Goal: Transaction & Acquisition: Purchase product/service

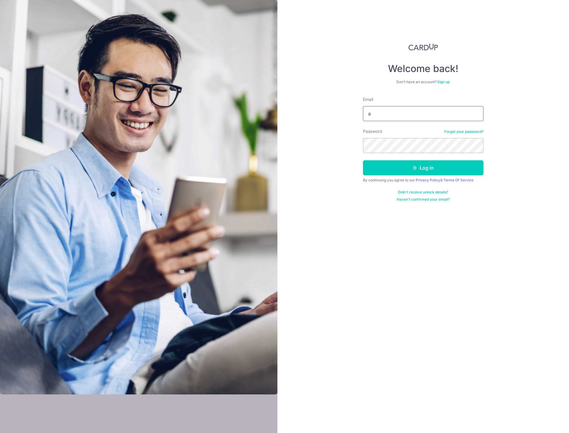
type input "[EMAIL_ADDRESS][DOMAIN_NAME]"
click at [363, 160] on button "Log in" at bounding box center [423, 167] width 120 height 15
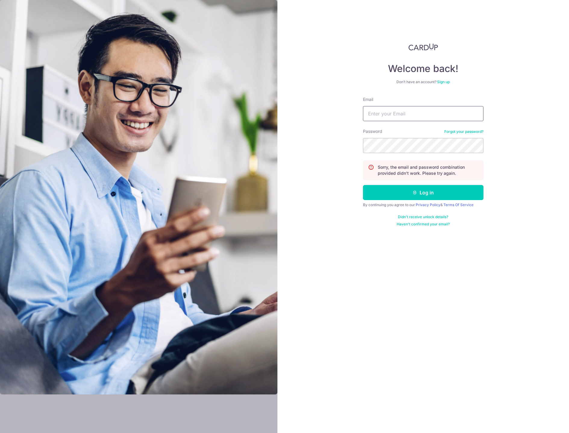
click at [398, 113] on input "Email" at bounding box center [423, 113] width 120 height 15
type input "[EMAIL_ADDRESS][DOMAIN_NAME]"
click at [363, 185] on button "Log in" at bounding box center [423, 192] width 120 height 15
click at [394, 115] on input "Email" at bounding box center [423, 113] width 120 height 15
type input "absung@gmail.com"
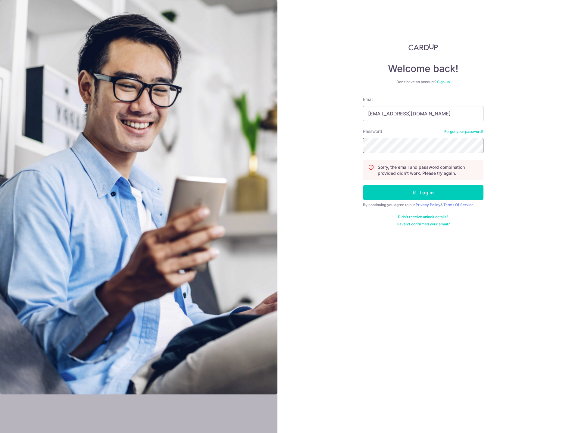
click at [363, 185] on button "Log in" at bounding box center [423, 192] width 120 height 15
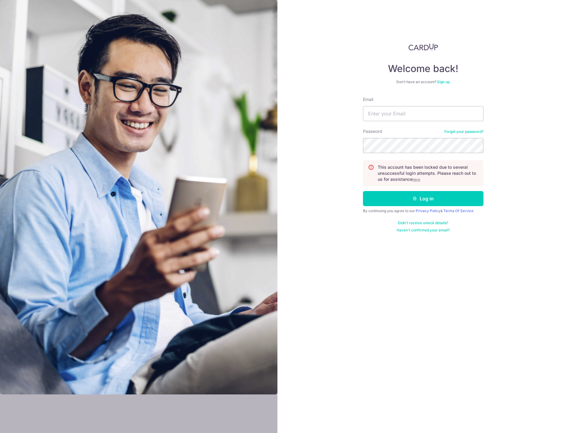
click at [417, 180] on u "here" at bounding box center [416, 179] width 8 height 5
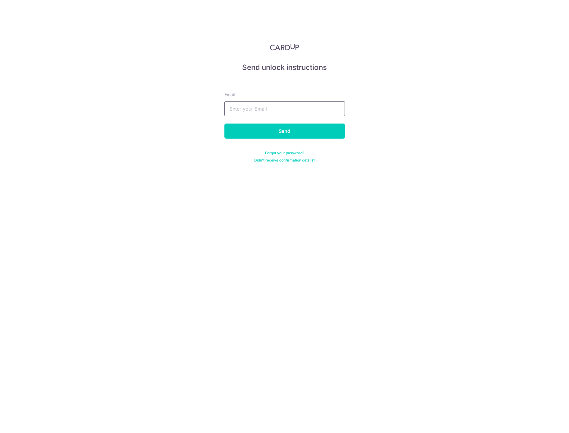
click at [238, 110] on input "text" at bounding box center [284, 108] width 120 height 15
type input "[EMAIL_ADDRESS][DOMAIN_NAME]"
click at [282, 130] on input "Send" at bounding box center [284, 130] width 120 height 15
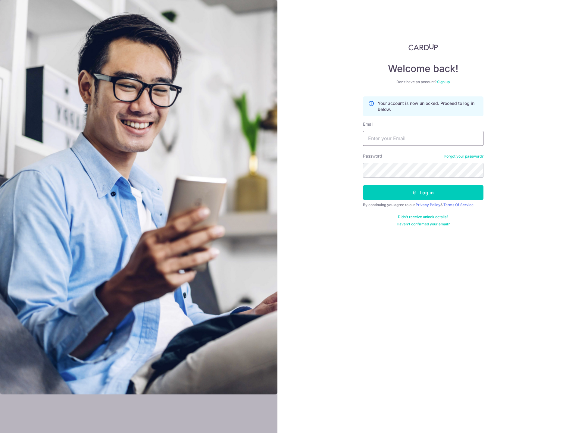
drag, startPoint x: 0, startPoint y: 0, endPoint x: 395, endPoint y: 140, distance: 419.5
click at [395, 140] on input "Email" at bounding box center [423, 138] width 120 height 15
type input "absung@gmail.com"
click at [363, 185] on button "Log in" at bounding box center [423, 192] width 120 height 15
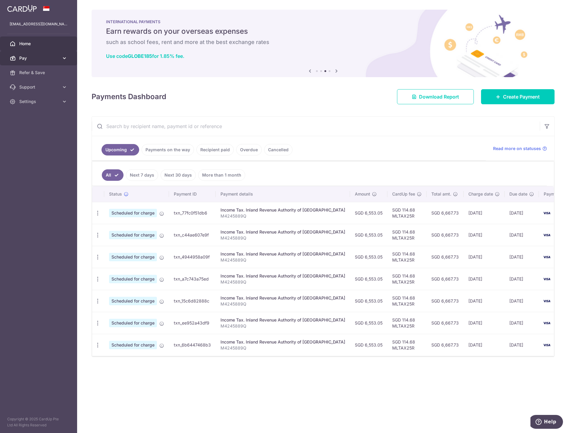
click at [33, 59] on span "Pay" at bounding box center [39, 58] width 40 height 6
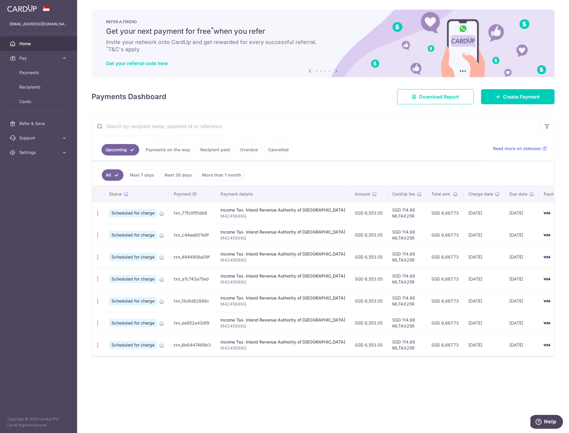
click at [336, 72] on icon at bounding box center [336, 71] width 7 height 8
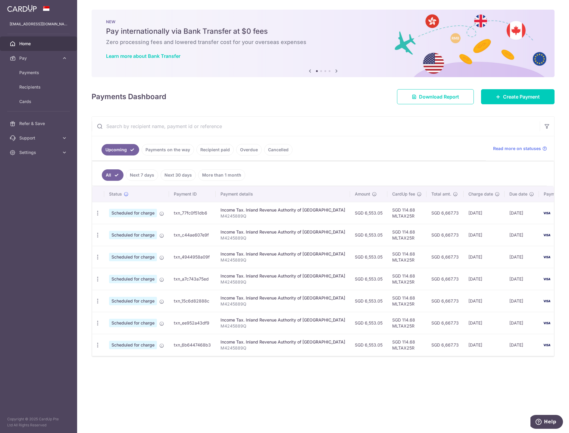
click at [336, 72] on icon at bounding box center [336, 71] width 7 height 8
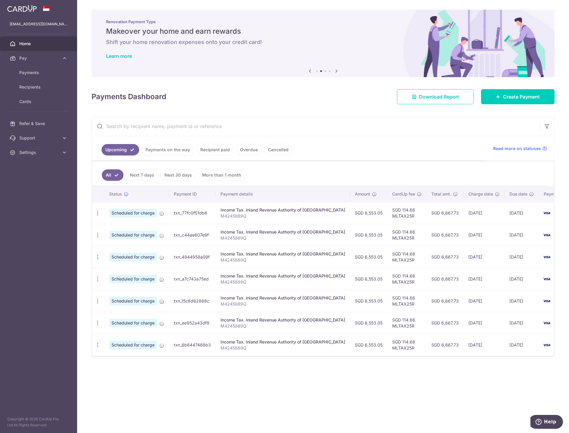
click at [336, 72] on icon at bounding box center [336, 71] width 7 height 8
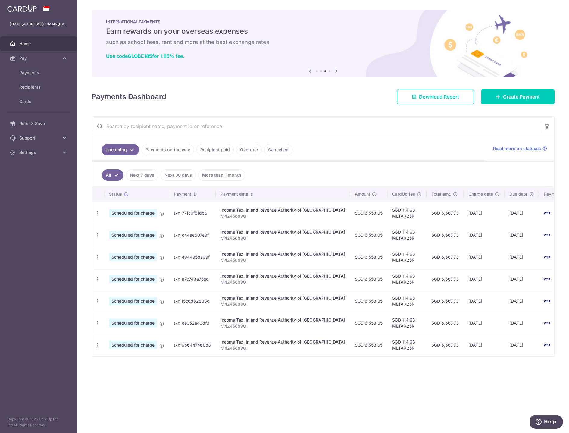
click at [336, 72] on icon at bounding box center [336, 71] width 7 height 8
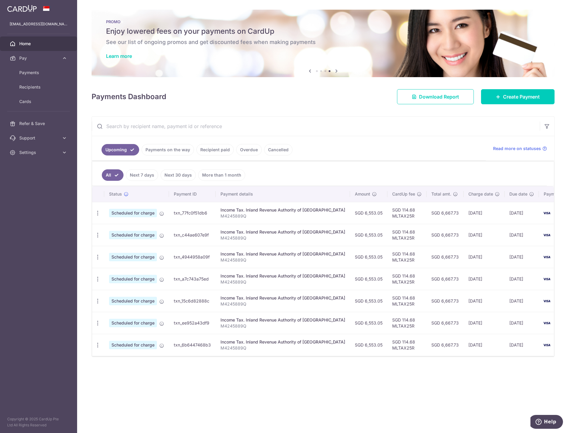
click at [336, 72] on icon at bounding box center [336, 71] width 7 height 8
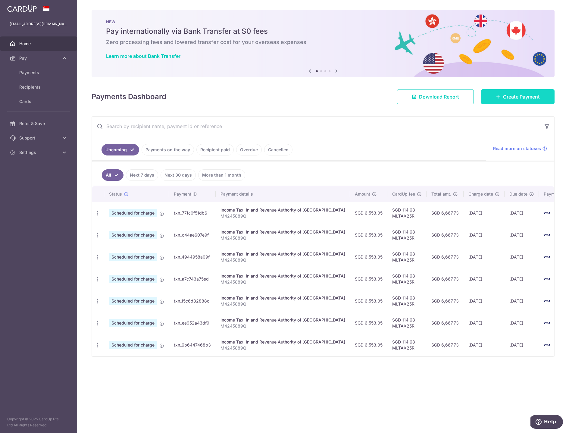
click at [516, 97] on span "Create Payment" at bounding box center [521, 96] width 37 height 7
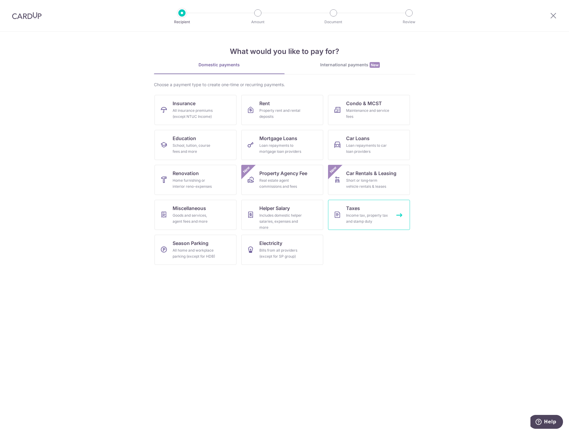
click at [361, 218] on div "Income tax, property tax and stamp duty" at bounding box center [367, 218] width 43 height 12
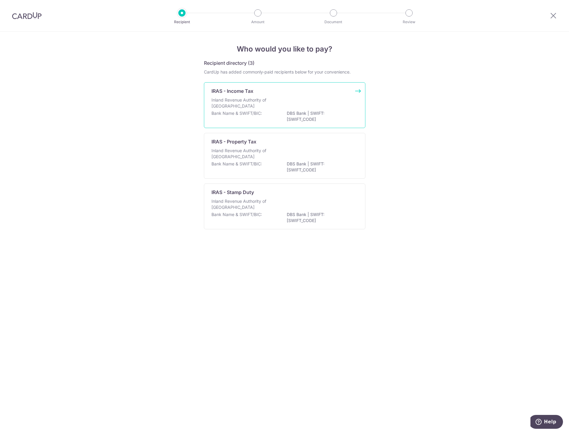
click at [279, 101] on div "Inland Revenue Authority of [GEOGRAPHIC_DATA]" at bounding box center [284, 103] width 146 height 13
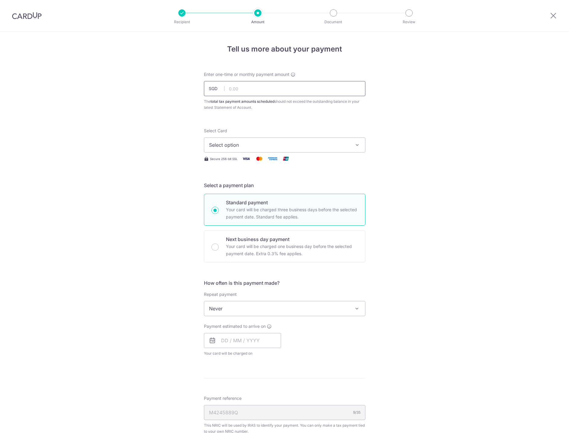
drag, startPoint x: 0, startPoint y: 0, endPoint x: 249, endPoint y: 92, distance: 265.6
click at [249, 92] on input "text" at bounding box center [284, 88] width 161 height 15
type input "39,318.25"
click at [222, 143] on span "Select option" at bounding box center [279, 144] width 140 height 7
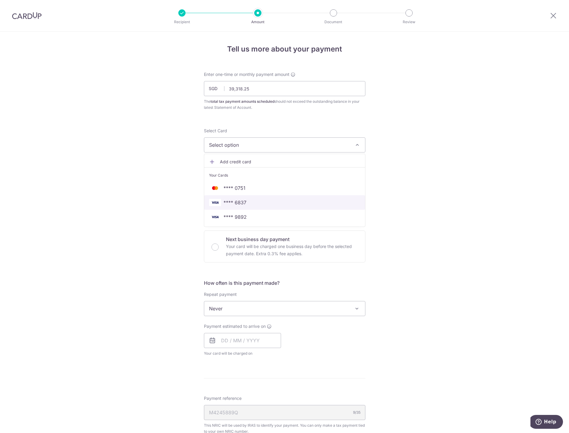
click at [239, 205] on span "**** 6837" at bounding box center [234, 202] width 23 height 7
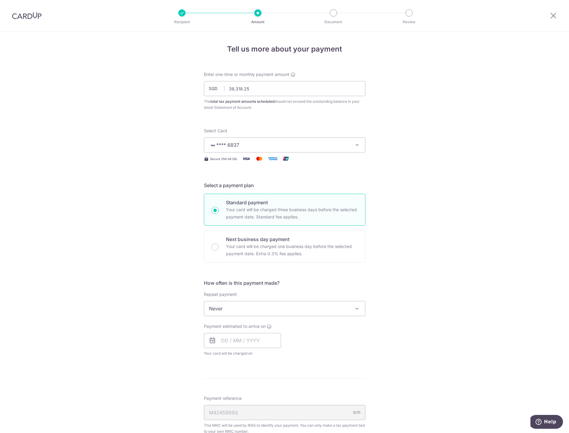
click at [245, 309] on span "Never" at bounding box center [284, 308] width 161 height 14
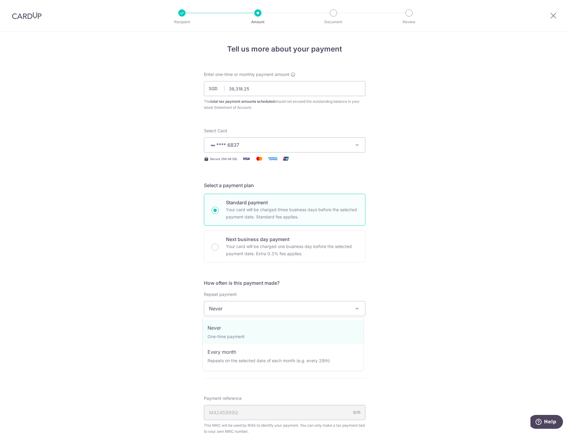
click at [258, 310] on span "Never" at bounding box center [284, 308] width 161 height 14
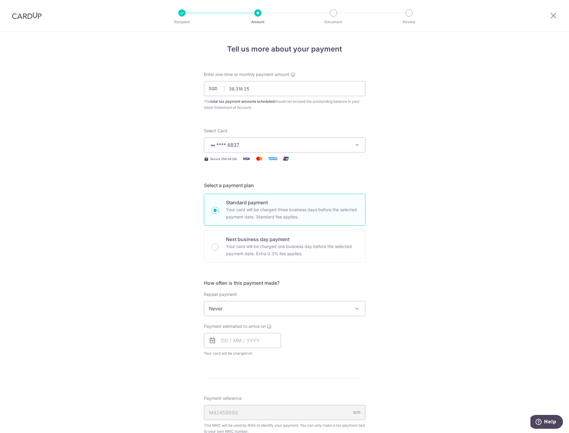
scroll to position [158, 0]
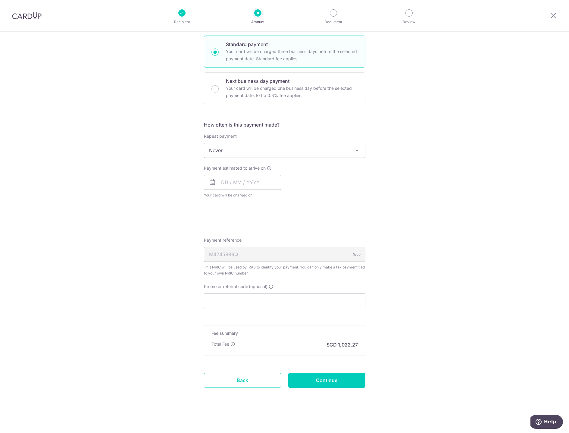
click at [223, 255] on div "M4245889Q 9/35" at bounding box center [284, 254] width 161 height 15
click at [241, 302] on input "Promo or referral code (optional)" at bounding box center [284, 300] width 161 height 15
paste input "VTAX25ONE"
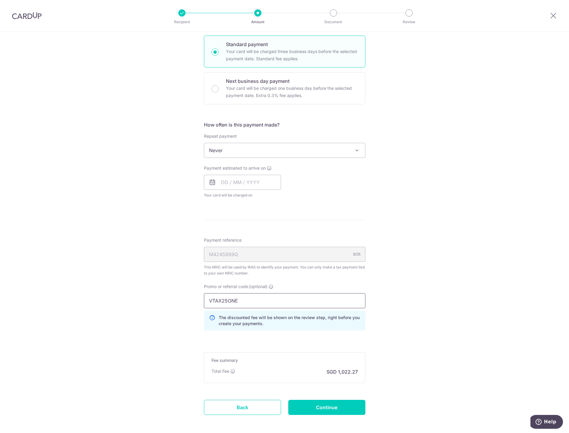
type input "VTAX25ONE"
click at [464, 336] on div "Tell us more about your payment Enter one-time or monthly payment amount SGD 39…" at bounding box center [284, 167] width 569 height 586
click at [341, 407] on input "Continue" at bounding box center [326, 407] width 77 height 15
type input "Create Schedule"
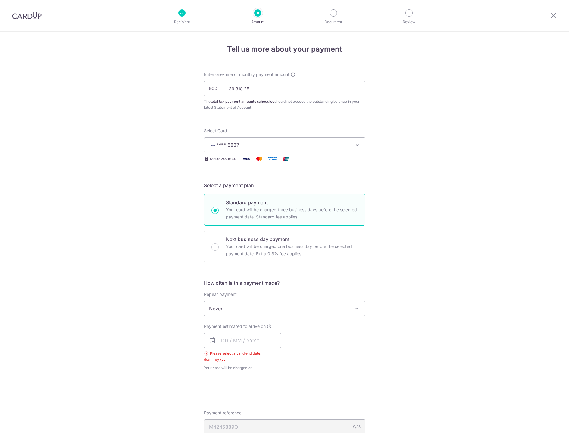
scroll to position [200, 0]
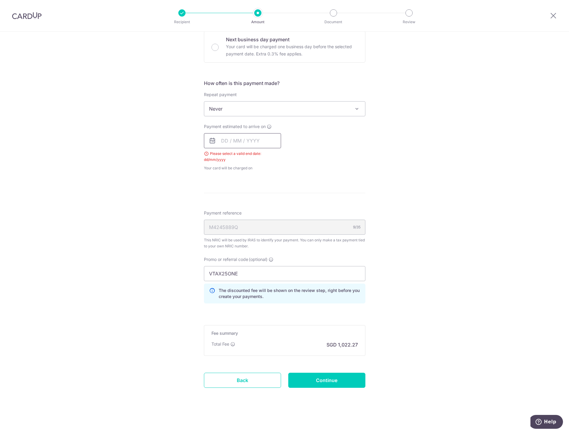
click at [241, 141] on input "text" at bounding box center [242, 140] width 77 height 15
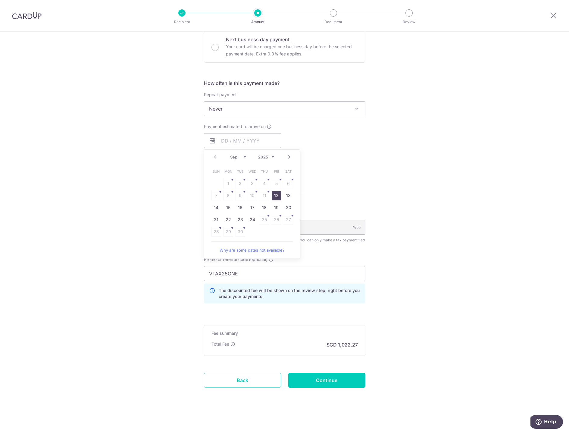
drag, startPoint x: 275, startPoint y: 196, endPoint x: 406, endPoint y: 219, distance: 132.9
click at [275, 196] on link "12" at bounding box center [277, 196] width 10 height 10
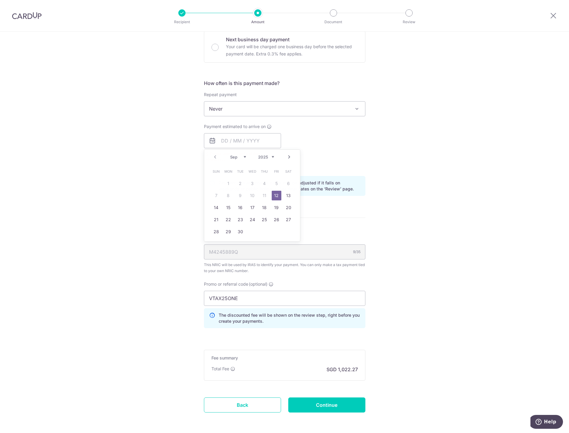
type input "[DATE]"
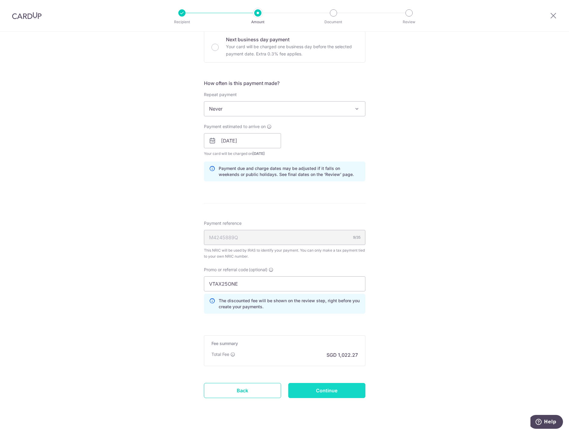
click at [340, 386] on input "Continue" at bounding box center [326, 390] width 77 height 15
type input "Create Schedule"
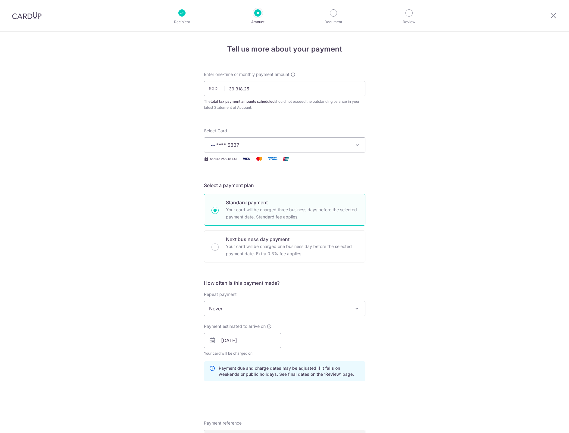
scroll to position [218, 0]
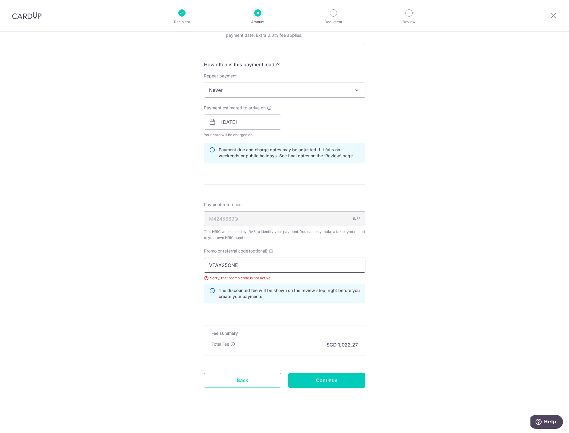
drag, startPoint x: 241, startPoint y: 264, endPoint x: 195, endPoint y: 262, distance: 45.8
click at [195, 262] on div "Tell us more about your payment Enter one-time or monthly payment amount SGD 39…" at bounding box center [284, 122] width 569 height 619
paste input "R"
type input "VTAX25R"
click at [441, 279] on div "Tell us more about your payment Enter one-time or monthly payment amount SGD 39…" at bounding box center [284, 122] width 569 height 619
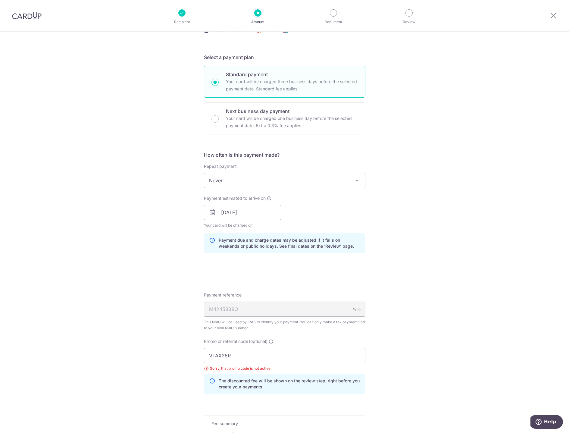
scroll to position [98, 0]
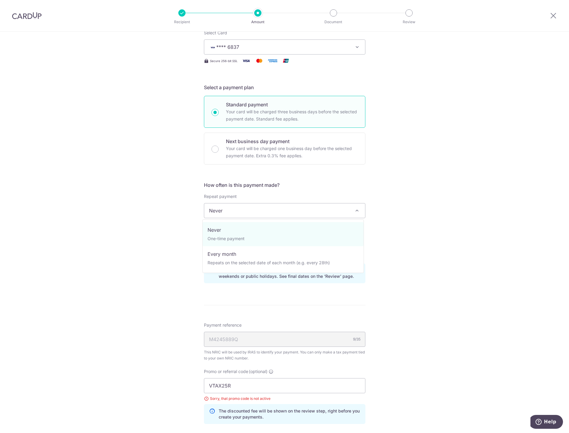
click at [240, 212] on span "Never" at bounding box center [284, 210] width 161 height 14
select select "3"
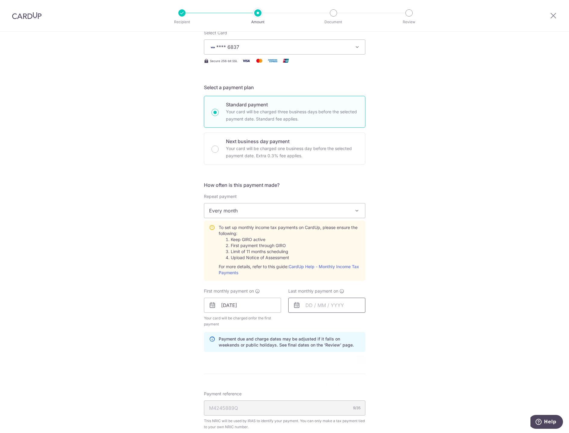
click at [317, 306] on input "text" at bounding box center [326, 305] width 77 height 15
click at [360, 362] on link "12" at bounding box center [361, 360] width 10 height 10
type input "[DATE]"
click at [420, 348] on div "Tell us more about your payment Enter one-time or monthly payment amount SGD 39…" at bounding box center [284, 278] width 569 height 688
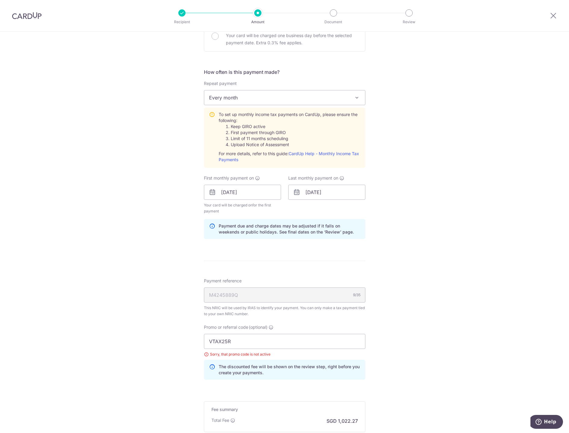
scroll to position [287, 0]
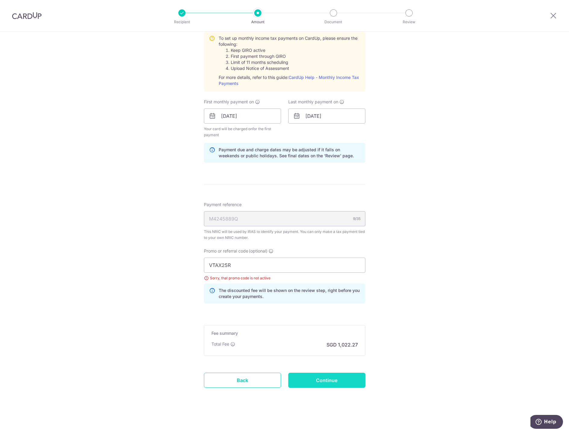
click at [334, 379] on input "Continue" at bounding box center [326, 379] width 77 height 15
type input "Update Schedule"
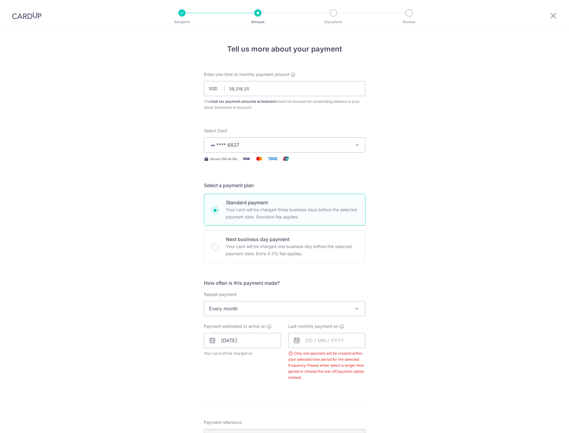
scroll to position [209, 0]
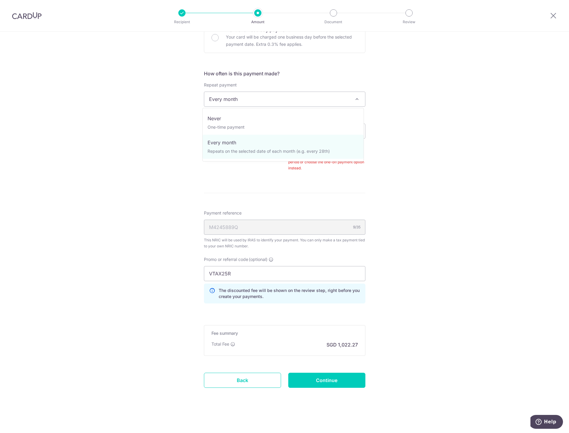
click at [268, 103] on span "Every month" at bounding box center [284, 99] width 161 height 14
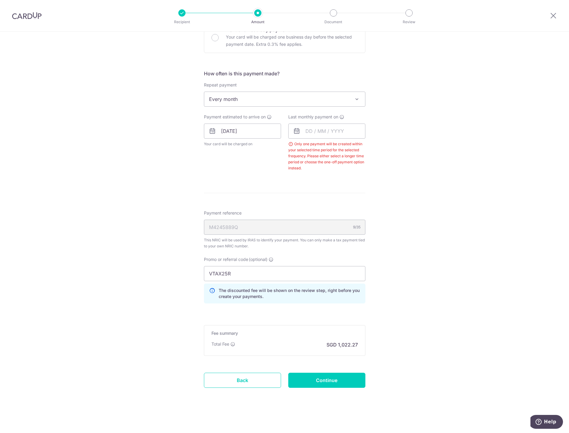
click at [268, 103] on span "Every month" at bounding box center [284, 99] width 161 height 14
click at [313, 132] on input "text" at bounding box center [326, 130] width 77 height 15
click at [370, 147] on link "Next" at bounding box center [373, 147] width 7 height 7
click at [300, 198] on link "12" at bounding box center [301, 198] width 10 height 10
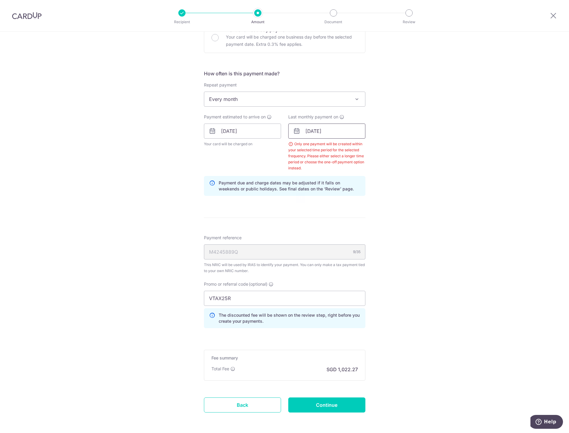
click at [340, 133] on input "12/10/2025" at bounding box center [326, 130] width 77 height 15
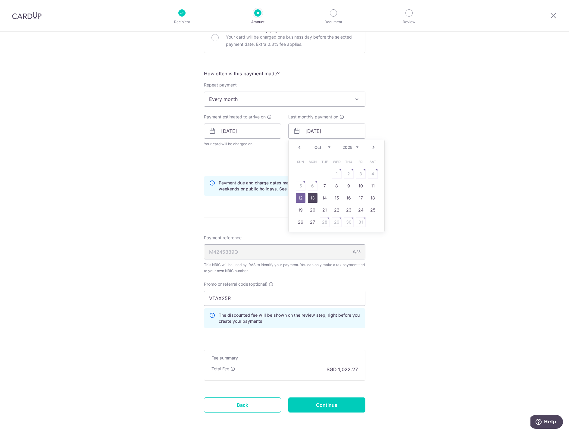
click at [310, 199] on link "13" at bounding box center [313, 198] width 10 height 10
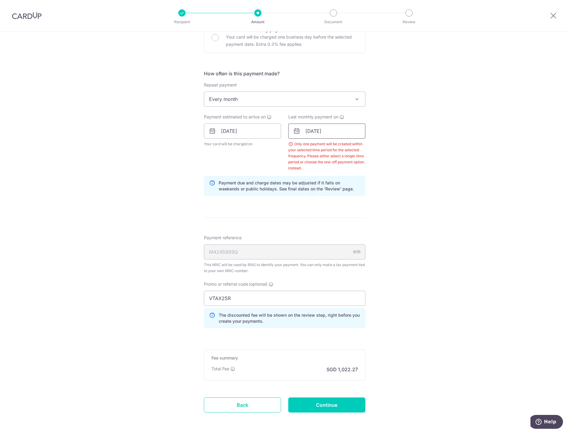
click at [336, 131] on input "13/10/2025" at bounding box center [326, 130] width 77 height 15
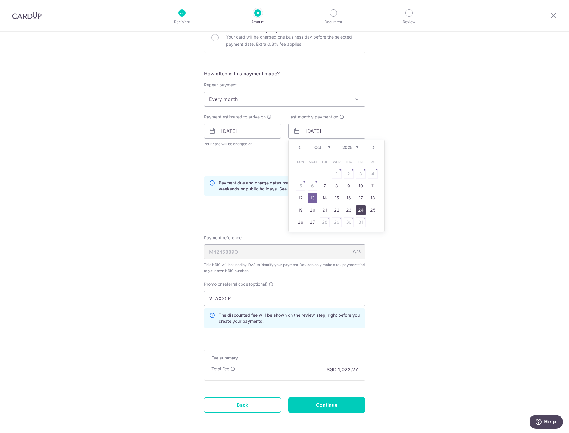
click at [359, 209] on link "24" at bounding box center [361, 210] width 10 height 10
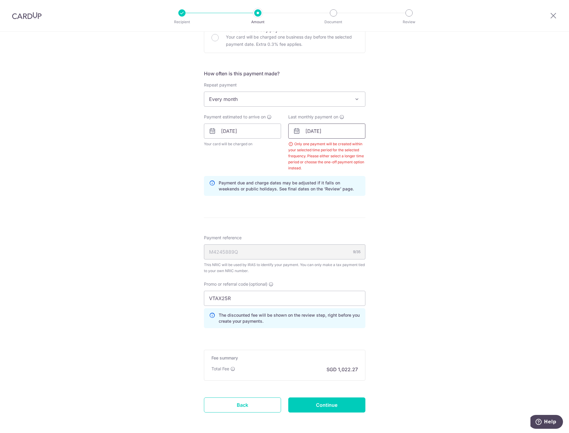
click at [344, 129] on input "24/10/2025" at bounding box center [326, 130] width 77 height 15
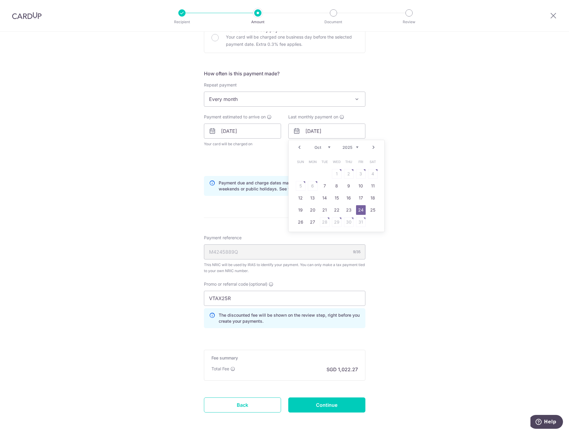
click at [324, 185] on link "7" at bounding box center [325, 186] width 10 height 10
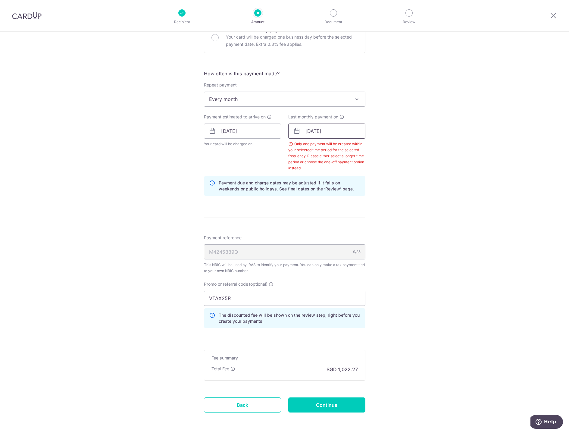
click at [337, 131] on input "07/10/2025" at bounding box center [326, 130] width 77 height 15
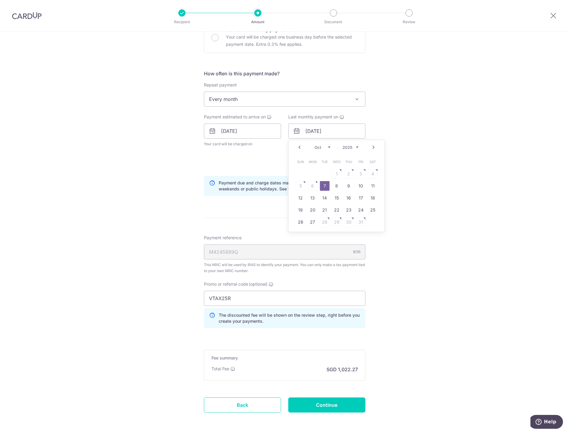
click at [370, 147] on link "Next" at bounding box center [373, 147] width 7 height 7
click at [335, 199] on link "12" at bounding box center [337, 198] width 10 height 10
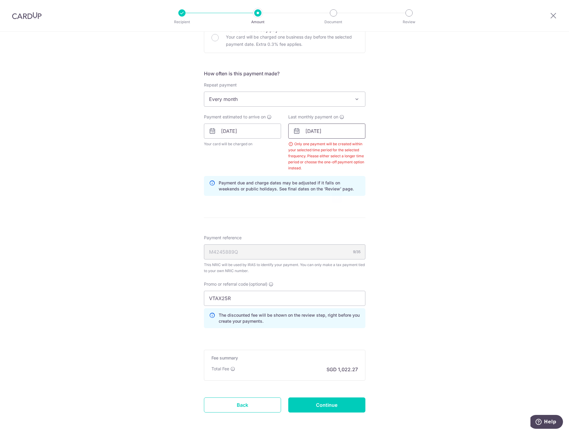
click at [330, 131] on input "12/11/2025" at bounding box center [326, 130] width 77 height 15
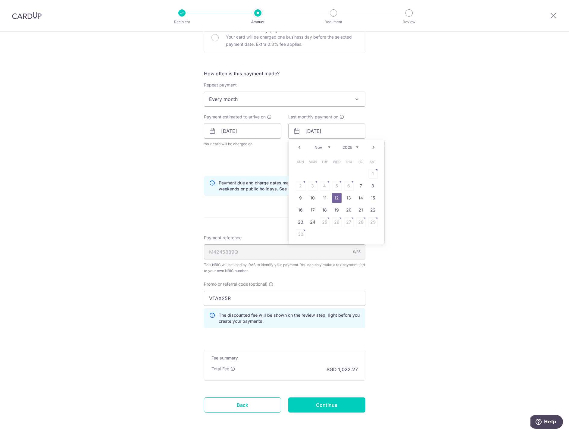
click at [299, 149] on link "Prev" at bounding box center [299, 147] width 7 height 7
click at [300, 197] on link "12" at bounding box center [301, 198] width 10 height 10
type input "[DATE]"
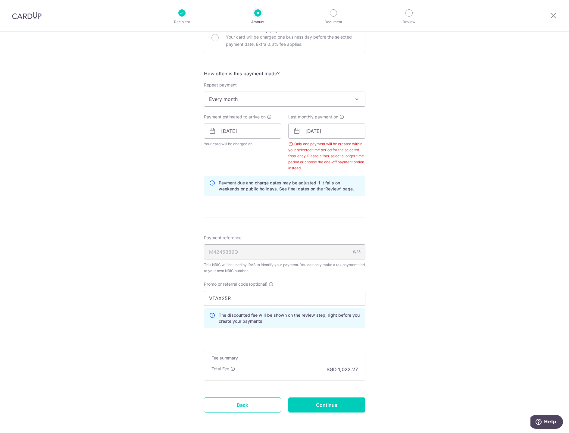
click at [443, 207] on div "Tell us more about your payment Enter one-time or monthly payment amount SGD 39…" at bounding box center [284, 139] width 569 height 635
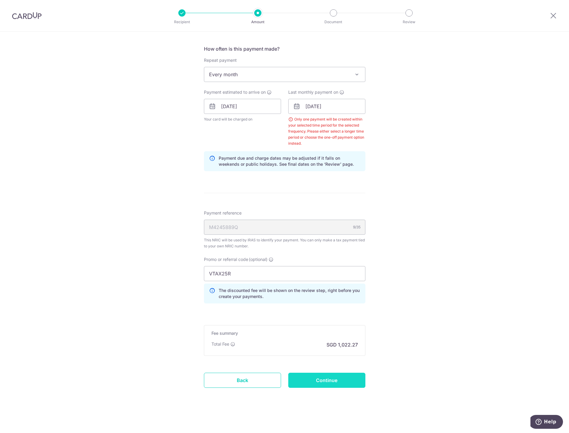
click at [332, 379] on input "Continue" at bounding box center [326, 379] width 77 height 15
type input "Update Schedule"
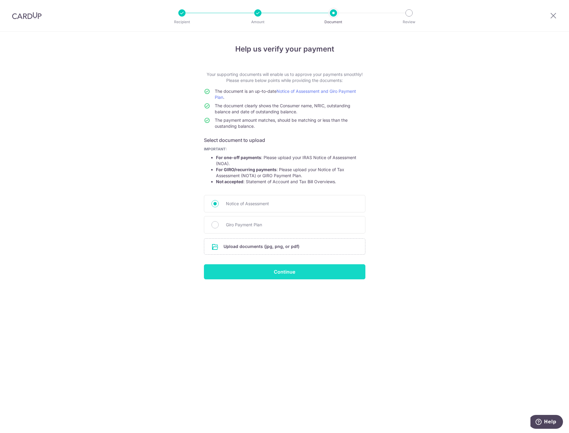
click at [288, 274] on input "Continue" at bounding box center [284, 271] width 161 height 15
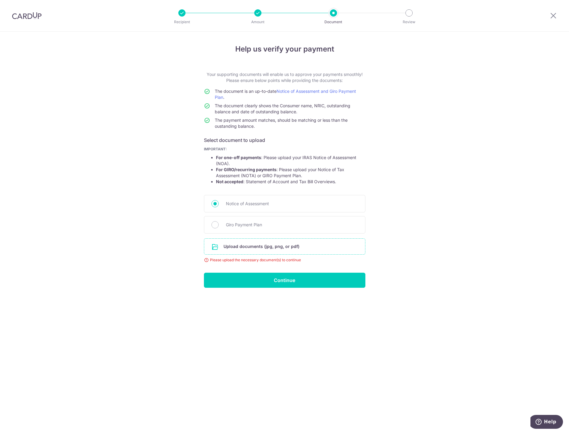
click at [271, 247] on input "file" at bounding box center [284, 246] width 161 height 16
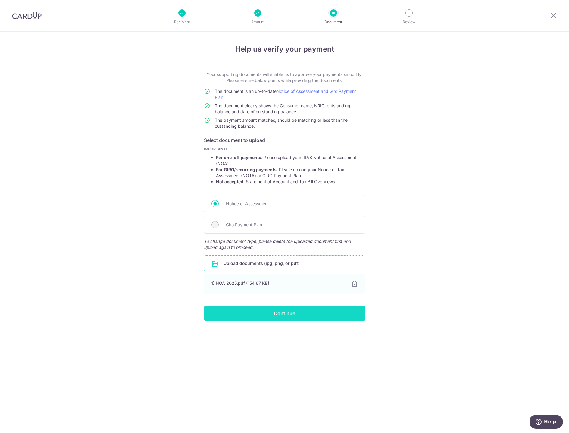
click at [286, 313] on input "Continue" at bounding box center [284, 313] width 161 height 15
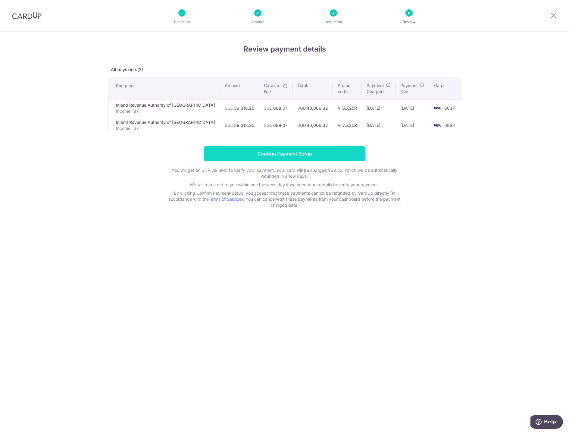
click at [298, 156] on input "Confirm Payment Setup" at bounding box center [284, 153] width 161 height 15
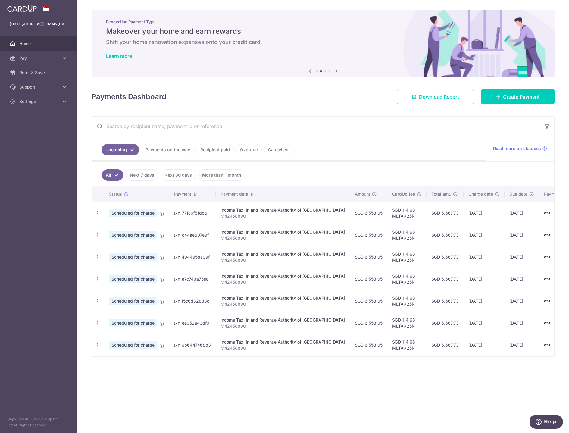
click at [142, 176] on link "Next 7 days" at bounding box center [142, 174] width 32 height 11
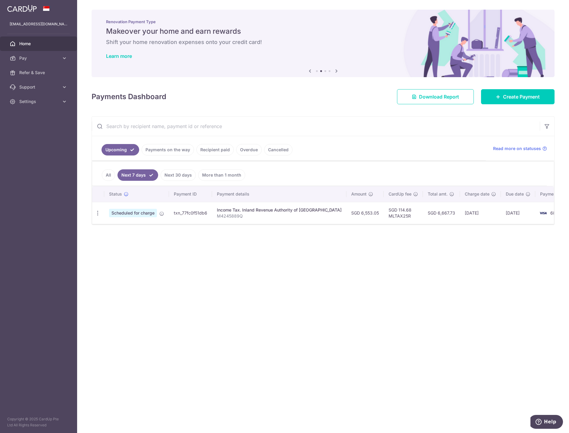
click at [177, 175] on link "Next 30 days" at bounding box center [177, 174] width 35 height 11
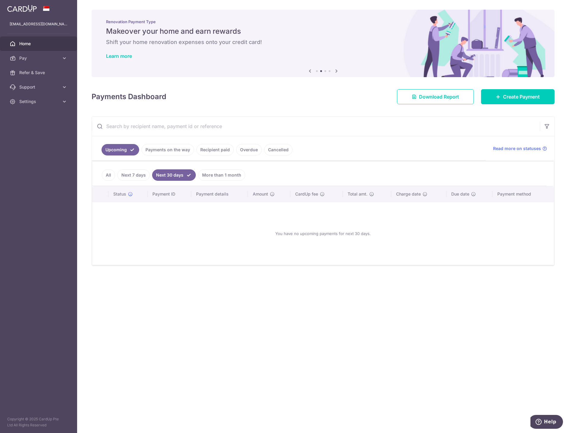
click at [187, 150] on link "Payments on the way" at bounding box center [168, 149] width 52 height 11
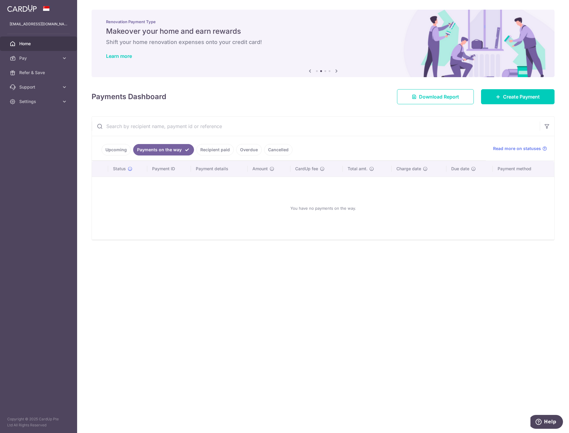
click at [213, 150] on link "Recipient paid" at bounding box center [214, 149] width 37 height 11
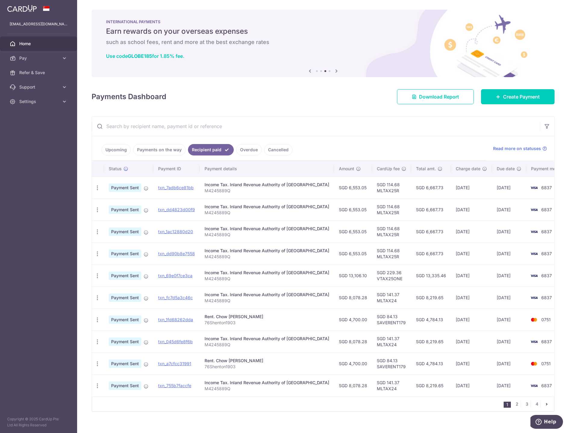
click at [245, 151] on link "Overdue" at bounding box center [249, 149] width 26 height 11
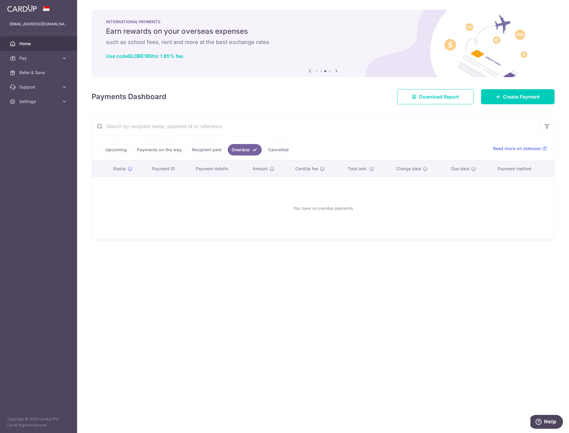
click at [272, 151] on link "Cancelled" at bounding box center [278, 149] width 28 height 11
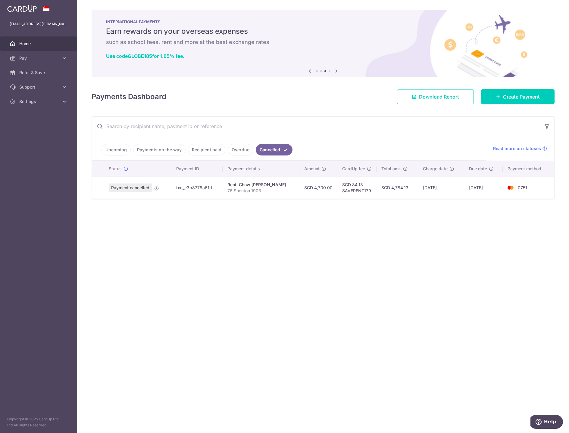
click at [123, 149] on link "Upcoming" at bounding box center [115, 149] width 29 height 11
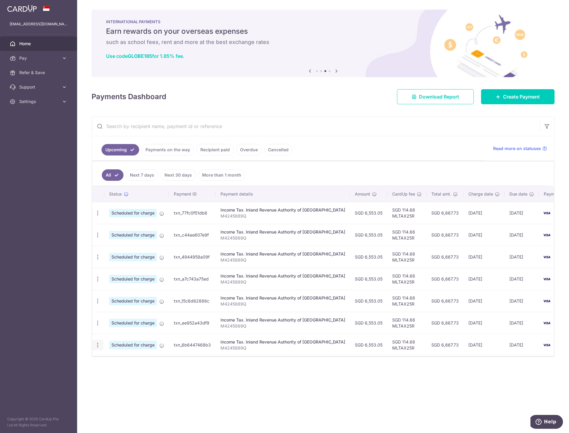
click at [100, 344] on icon "button" at bounding box center [98, 345] width 6 height 6
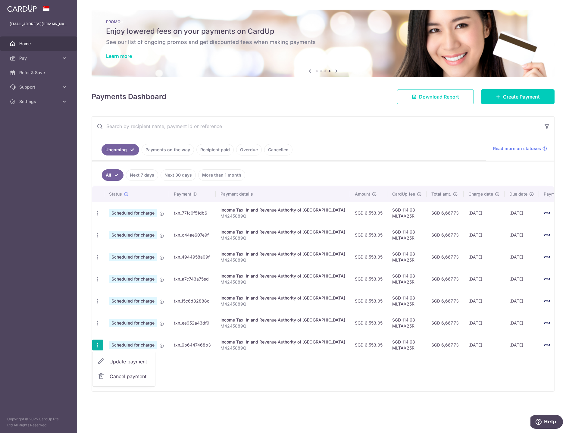
click at [121, 378] on span "Cancel payment" at bounding box center [130, 375] width 40 height 7
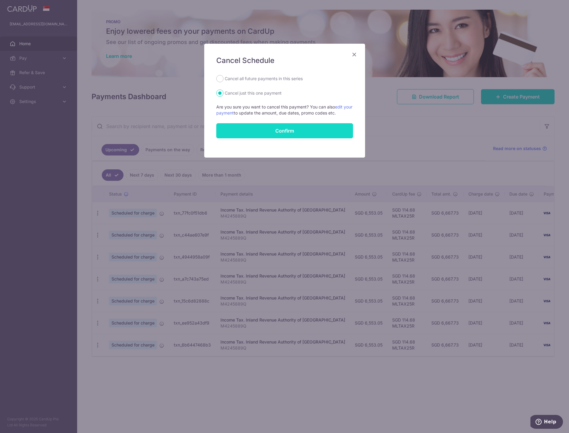
click at [285, 131] on button "Confirm" at bounding box center [284, 130] width 137 height 15
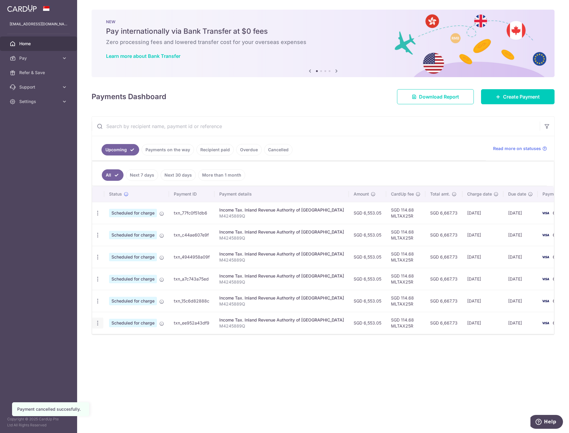
click at [99, 326] on div "Update payment Cancel payment" at bounding box center [97, 322] width 11 height 11
click at [98, 322] on icon "button" at bounding box center [98, 323] width 6 height 6
click at [119, 354] on span "Cancel payment" at bounding box center [130, 354] width 40 height 7
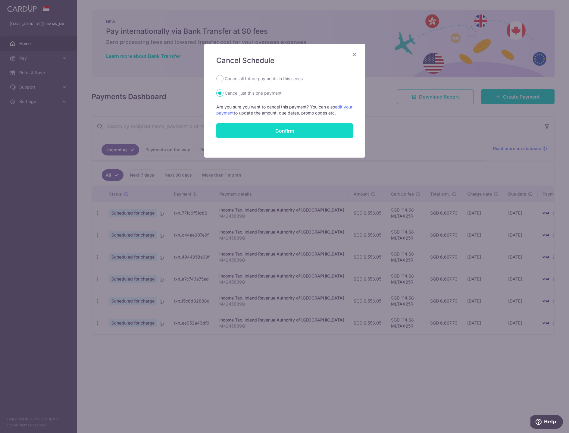
click at [290, 129] on button "Confirm" at bounding box center [284, 130] width 137 height 15
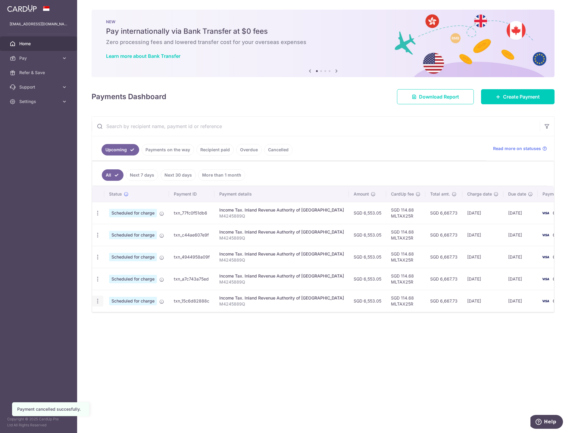
click at [99, 306] on div "Update payment Cancel payment" at bounding box center [97, 300] width 11 height 11
click at [98, 301] on icon "button" at bounding box center [98, 301] width 6 height 6
click at [119, 334] on span "Cancel payment" at bounding box center [130, 332] width 40 height 7
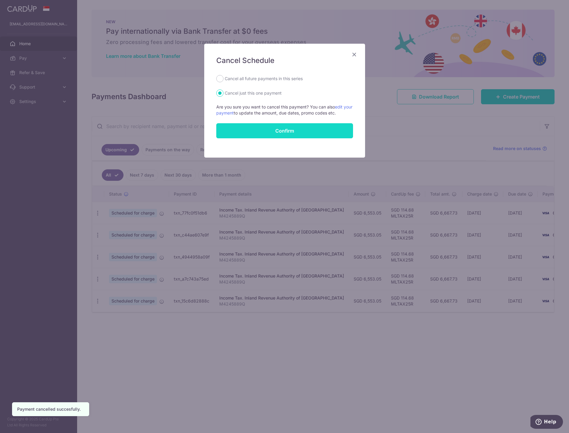
click at [285, 134] on button "Confirm" at bounding box center [284, 130] width 137 height 15
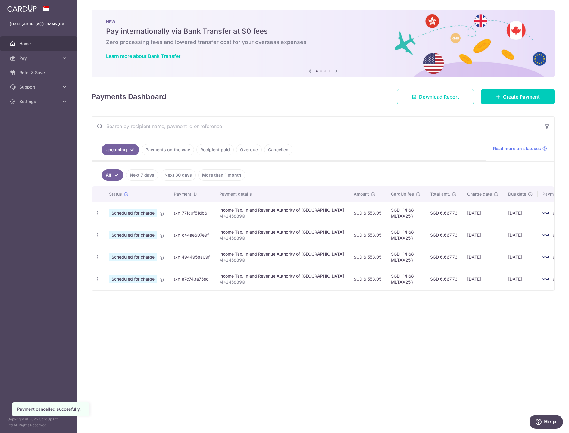
click at [29, 43] on span "Home" at bounding box center [39, 44] width 40 height 6
click at [149, 172] on link "Next 7 days" at bounding box center [142, 174] width 32 height 11
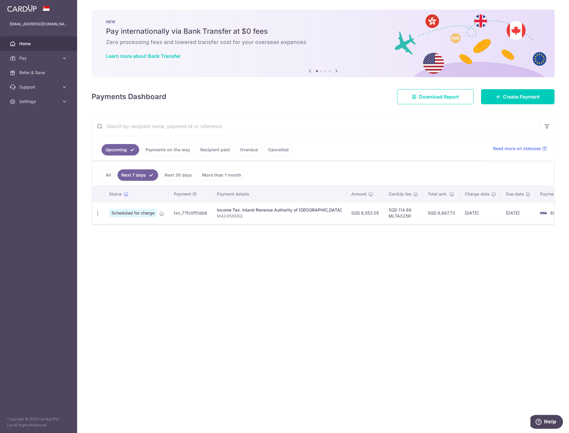
click at [98, 175] on ul "All Next 7 days Next 30 days More than 1 month" at bounding box center [319, 173] width 454 height 24
click at [110, 175] on link "All" at bounding box center [108, 174] width 13 height 11
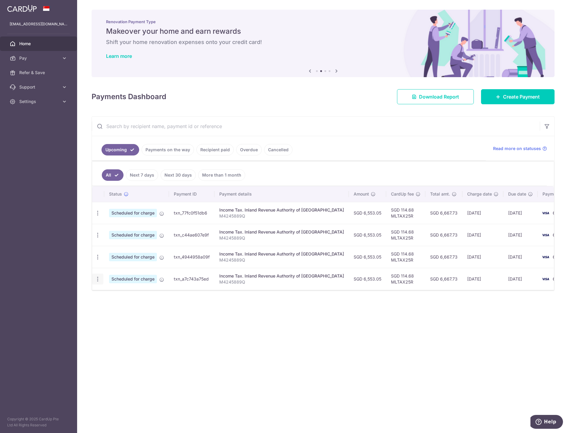
click at [96, 279] on icon "button" at bounding box center [98, 279] width 6 height 6
click at [117, 310] on span "Cancel payment" at bounding box center [130, 310] width 40 height 7
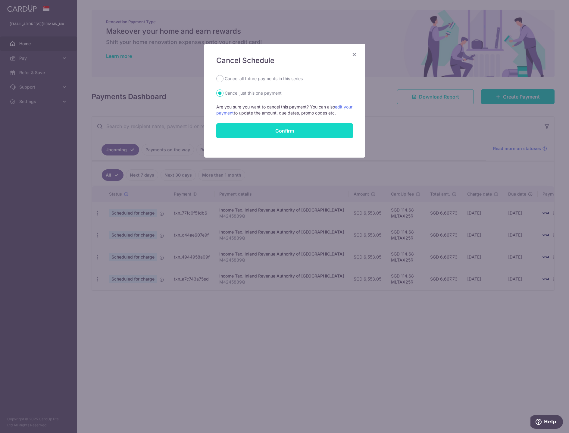
click at [284, 133] on button "Confirm" at bounding box center [284, 130] width 137 height 15
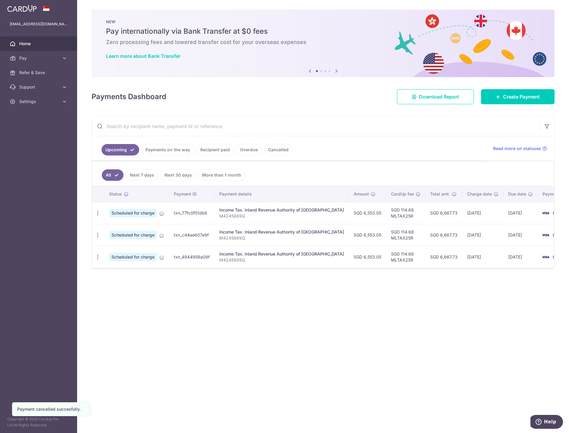
click at [98, 250] on td "Update payment Cancel payment" at bounding box center [98, 257] width 12 height 22
click at [98, 257] on icon "button" at bounding box center [98, 257] width 6 height 6
click at [116, 289] on span "Cancel payment" at bounding box center [130, 288] width 40 height 7
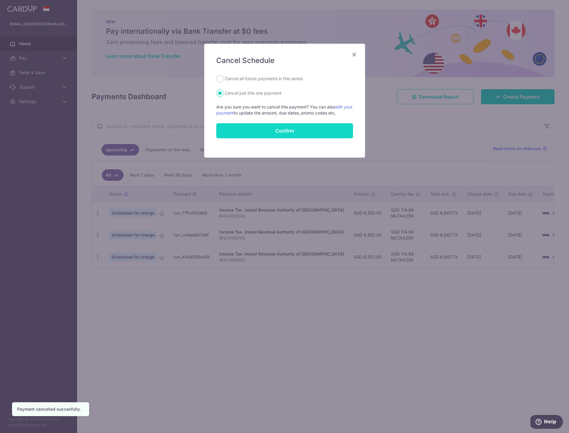
click at [290, 133] on button "Confirm" at bounding box center [284, 130] width 137 height 15
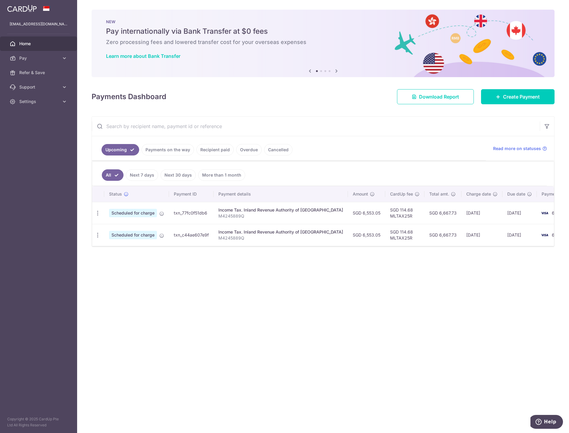
click at [156, 148] on link "Payments on the way" at bounding box center [168, 149] width 52 height 11
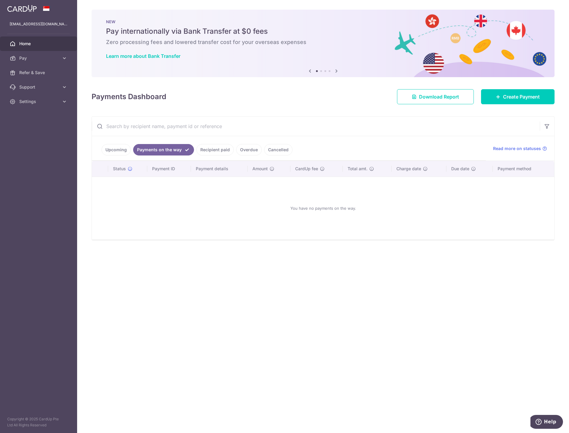
click at [118, 148] on link "Upcoming" at bounding box center [115, 149] width 29 height 11
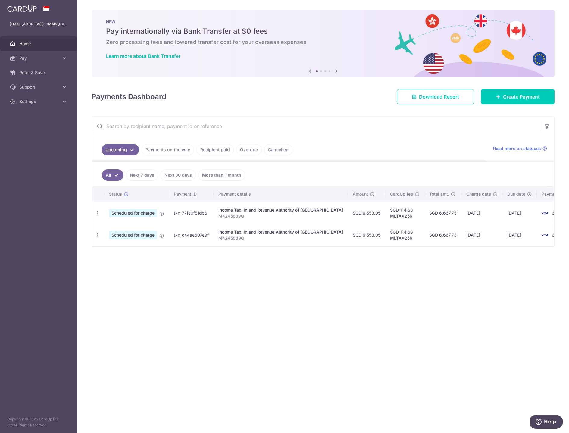
click at [140, 176] on link "Next 7 days" at bounding box center [142, 174] width 32 height 11
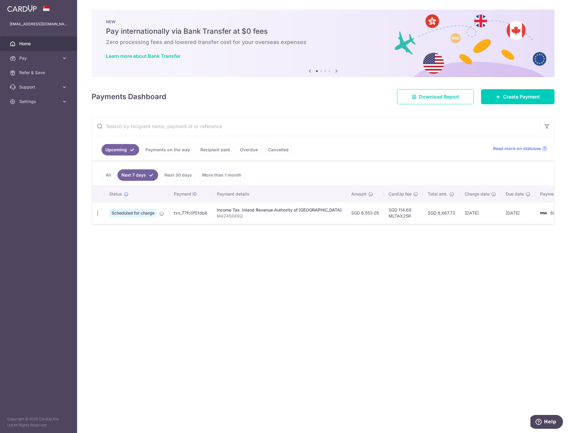
click at [179, 174] on link "Next 30 days" at bounding box center [177, 174] width 35 height 11
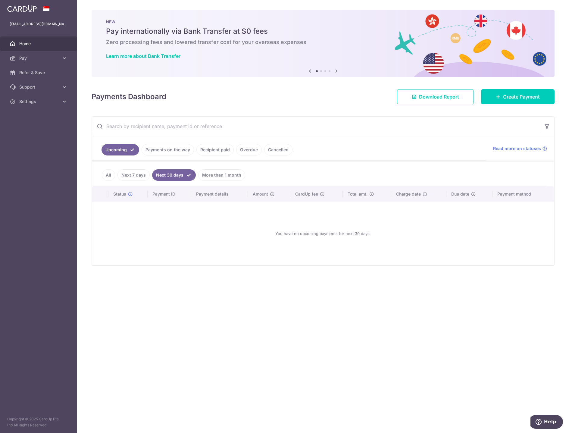
click at [215, 174] on link "More than 1 month" at bounding box center [221, 174] width 47 height 11
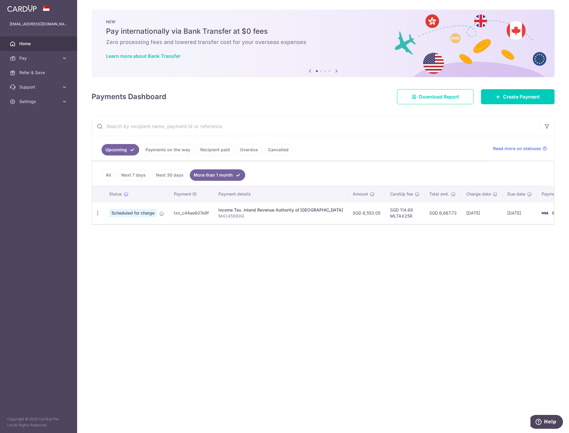
click at [107, 176] on link "All" at bounding box center [108, 174] width 13 height 11
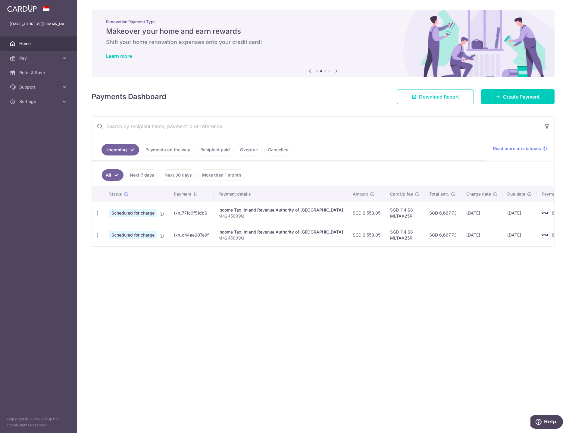
click at [171, 150] on link "Payments on the way" at bounding box center [168, 149] width 52 height 11
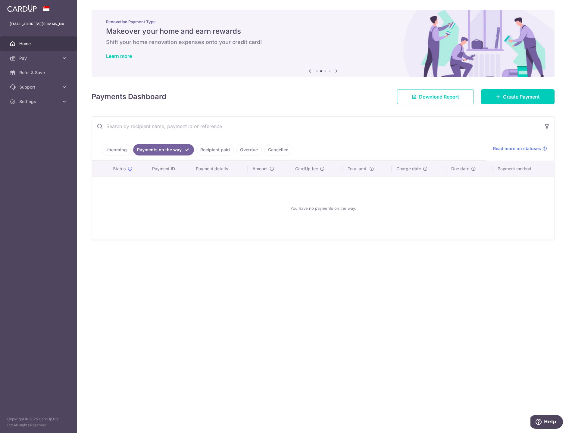
click at [125, 148] on link "Upcoming" at bounding box center [115, 149] width 29 height 11
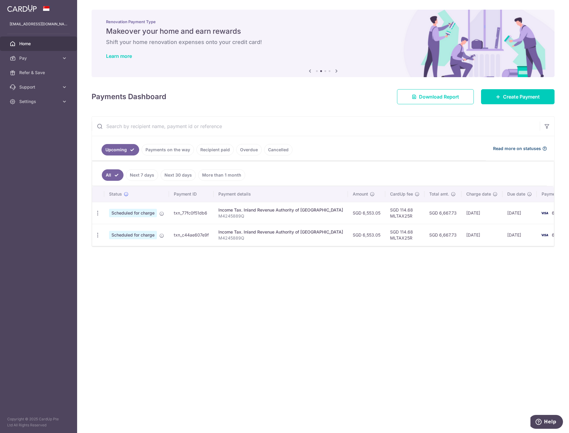
click at [527, 148] on span "Read more on statuses" at bounding box center [517, 148] width 48 height 6
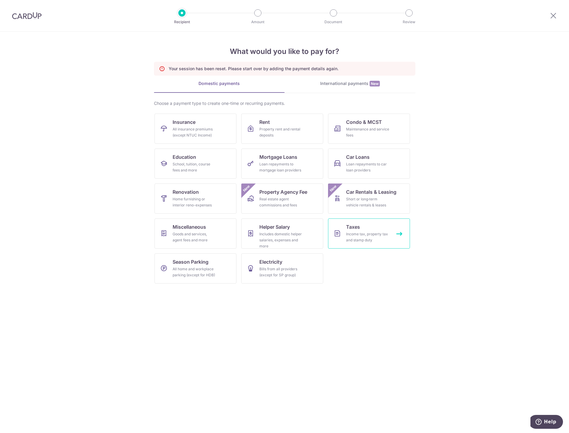
click at [360, 238] on div "Income tax, property tax and stamp duty" at bounding box center [367, 237] width 43 height 12
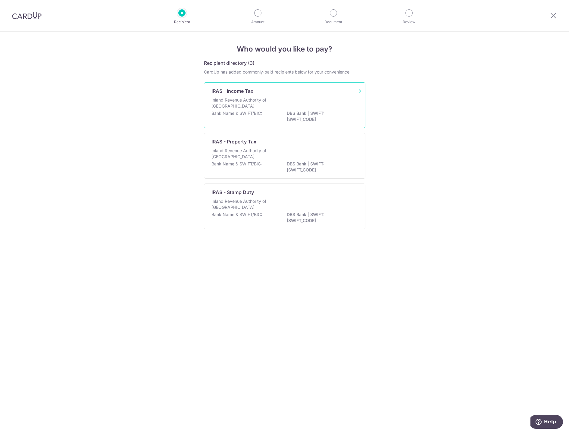
click at [265, 100] on p "Inland Revenue Authority of [GEOGRAPHIC_DATA]" at bounding box center [243, 103] width 64 height 12
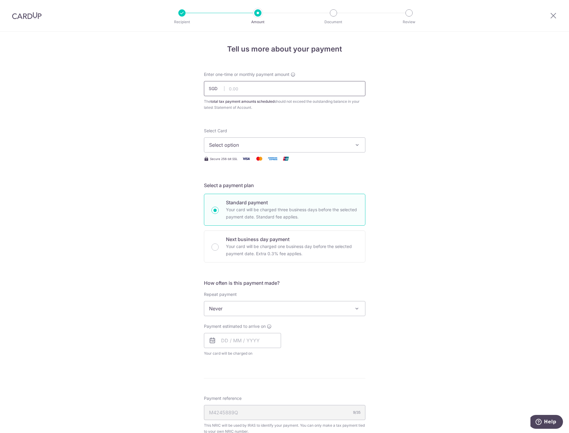
click at [251, 90] on input "text" at bounding box center [284, 88] width 161 height 15
type input "39,318.25"
click at [240, 142] on span "Select option" at bounding box center [279, 144] width 140 height 7
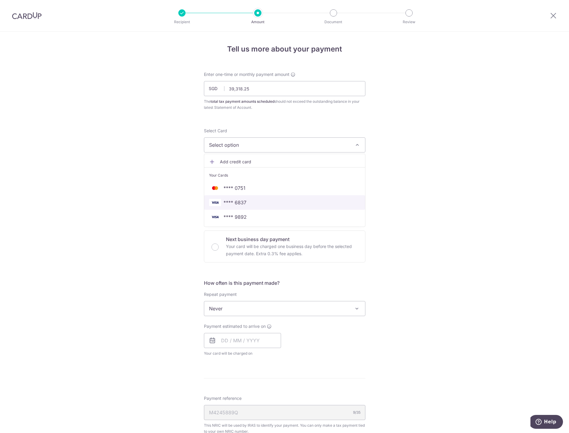
click at [241, 204] on span "**** 6837" at bounding box center [234, 202] width 23 height 7
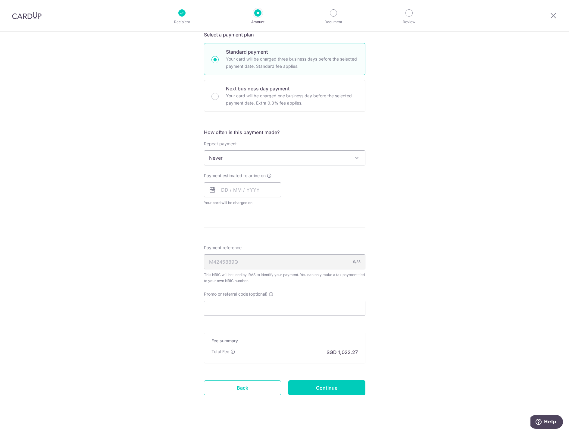
scroll to position [158, 0]
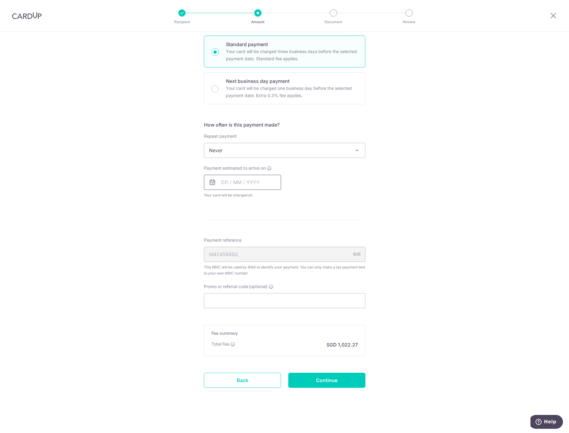
click at [238, 181] on input "text" at bounding box center [242, 182] width 77 height 15
click at [273, 237] on link "12" at bounding box center [277, 237] width 10 height 10
type input "12/09/2025"
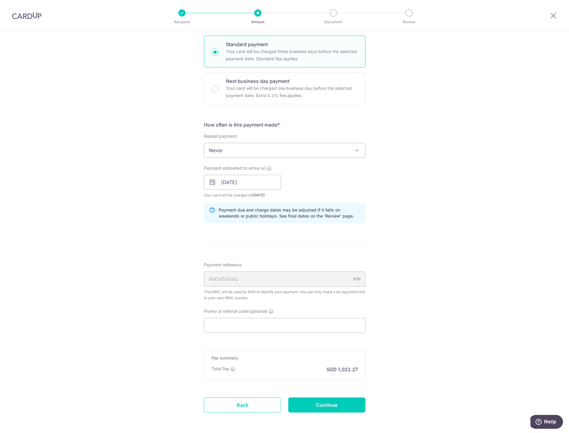
click at [249, 149] on span "Never" at bounding box center [284, 150] width 161 height 14
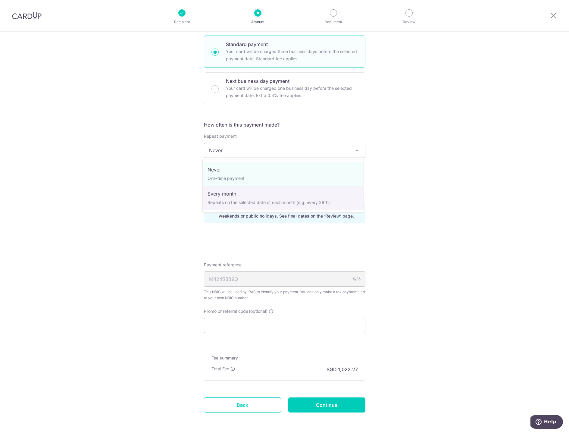
select select "3"
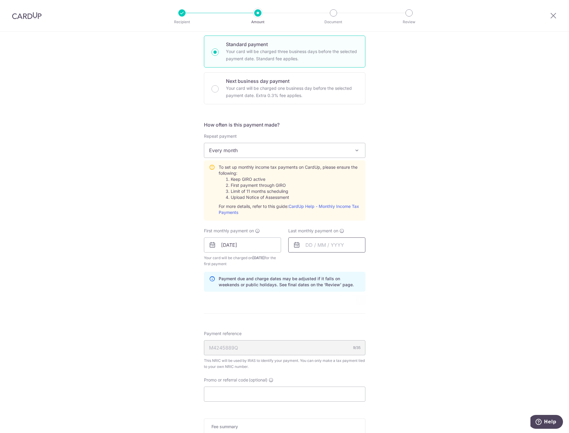
click at [329, 249] on input "text" at bounding box center [326, 244] width 77 height 15
click at [374, 261] on link "Next" at bounding box center [373, 260] width 7 height 7
click at [299, 311] on link "12" at bounding box center [301, 312] width 10 height 10
type input "12/10/2025"
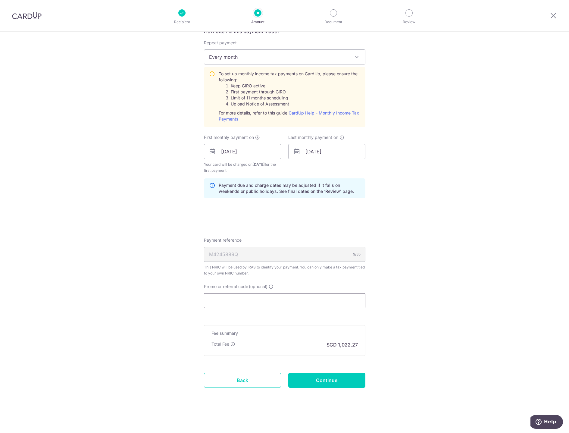
click at [245, 302] on input "Promo or referral code (optional)" at bounding box center [284, 300] width 161 height 15
click at [250, 302] on input "Promo or referral code (optional)" at bounding box center [284, 300] width 161 height 15
paste input "VTAX25R"
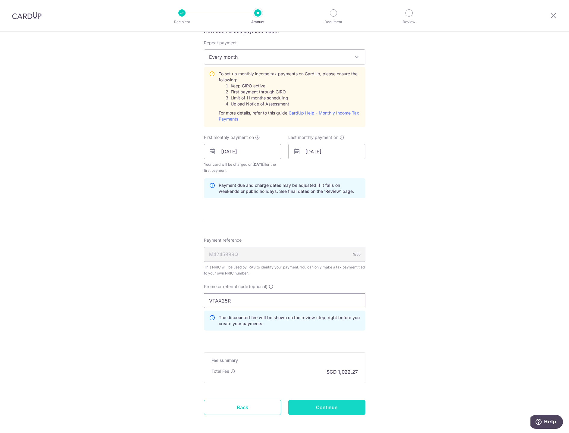
type input "VTAX25R"
click at [336, 407] on input "Continue" at bounding box center [326, 407] width 77 height 15
type input "Create Schedule"
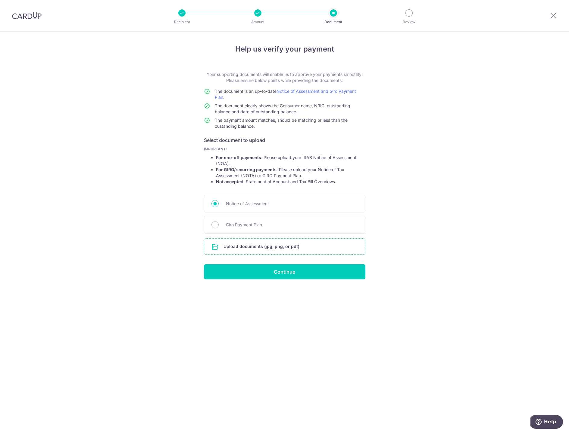
click at [278, 248] on input "file" at bounding box center [284, 246] width 161 height 16
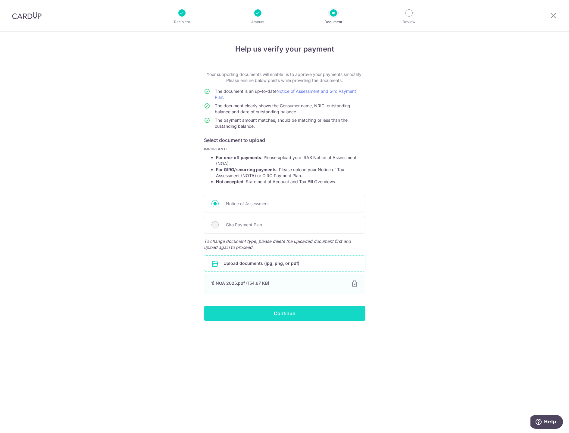
click at [289, 314] on input "Continue" at bounding box center [284, 313] width 161 height 15
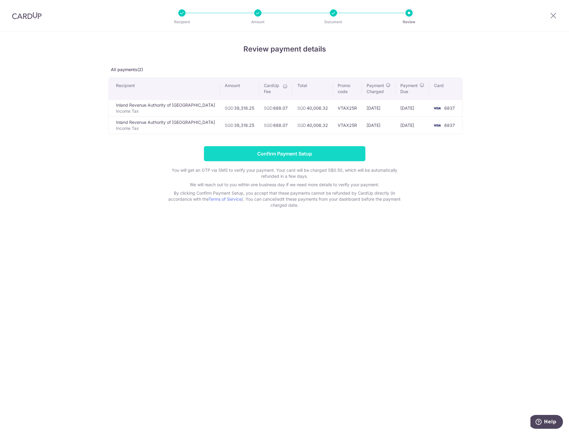
click at [292, 154] on input "Confirm Payment Setup" at bounding box center [284, 153] width 161 height 15
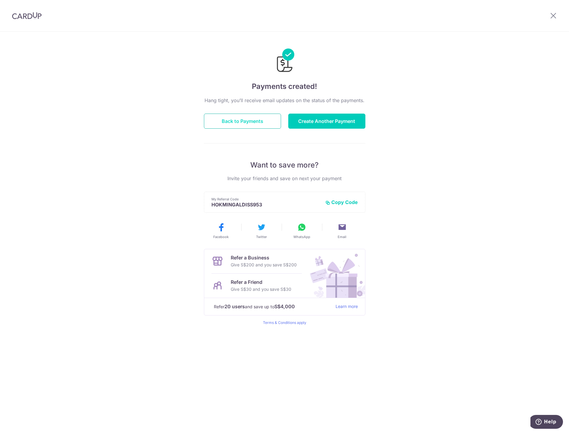
click at [252, 128] on button "Back to Payments" at bounding box center [242, 121] width 77 height 15
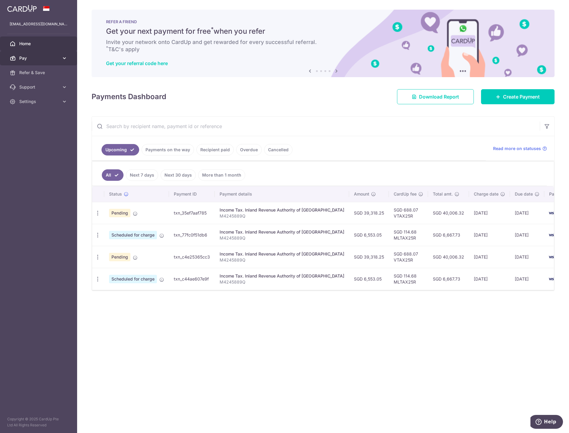
click at [30, 57] on span "Pay" at bounding box center [39, 58] width 40 height 6
click at [30, 75] on span "Payments" at bounding box center [39, 73] width 40 height 6
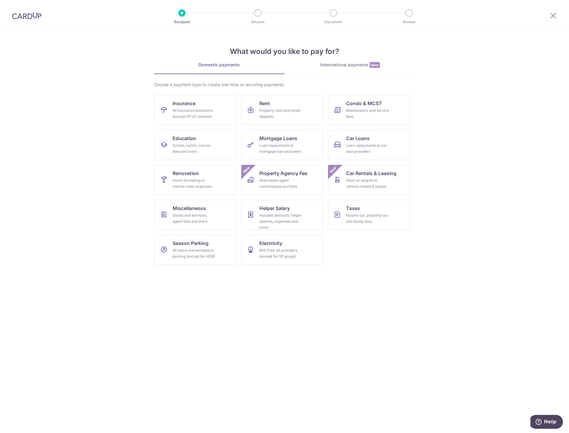
click at [45, 18] on div at bounding box center [27, 15] width 54 height 31
click at [32, 14] on img at bounding box center [27, 15] width 30 height 7
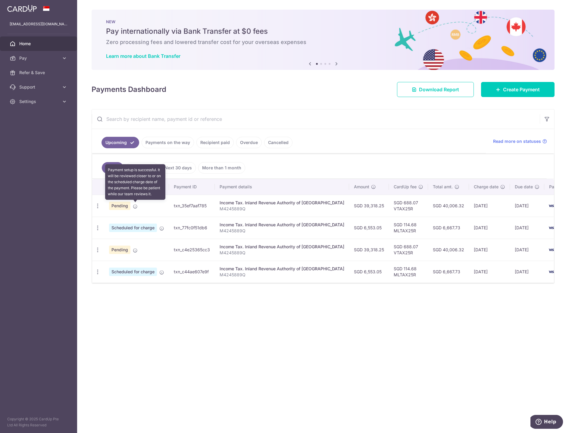
click at [134, 206] on icon at bounding box center [135, 206] width 5 height 5
click at [99, 226] on icon "button" at bounding box center [98, 228] width 6 height 6
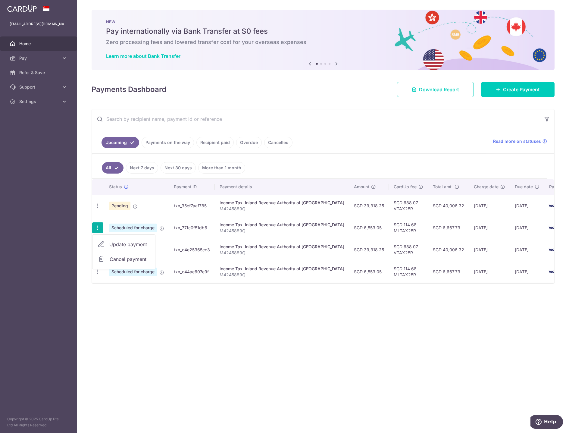
click at [114, 260] on span "Cancel payment" at bounding box center [130, 258] width 40 height 7
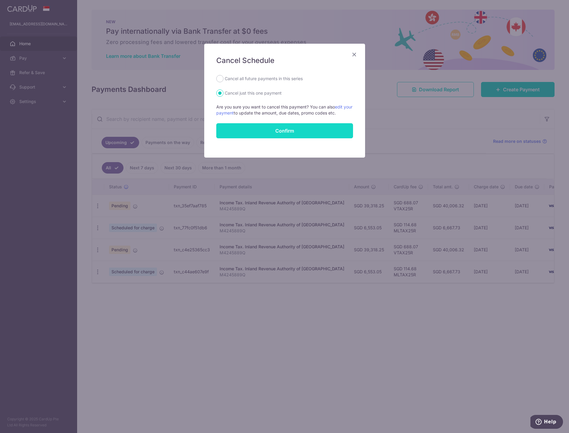
click at [290, 132] on button "Confirm" at bounding box center [284, 130] width 137 height 15
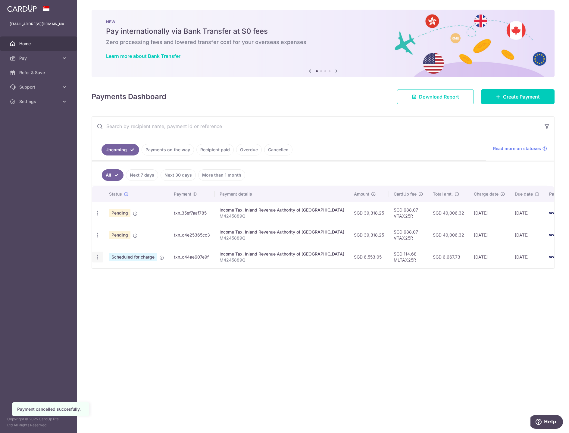
click at [96, 251] on div "Update payment Cancel payment" at bounding box center [97, 256] width 11 height 11
click at [97, 260] on icon "button" at bounding box center [98, 257] width 6 height 6
click at [115, 289] on span "Cancel payment" at bounding box center [130, 288] width 40 height 7
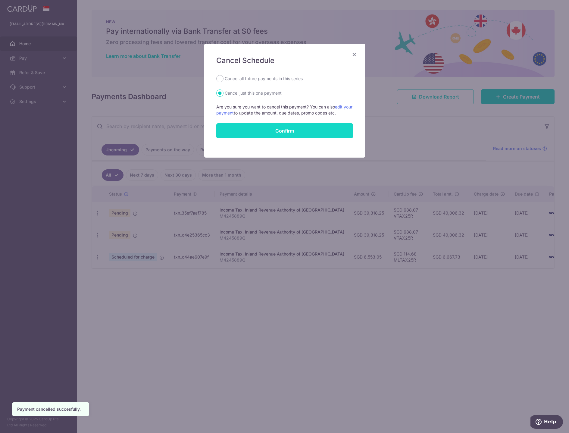
click at [288, 132] on button "Confirm" at bounding box center [284, 130] width 137 height 15
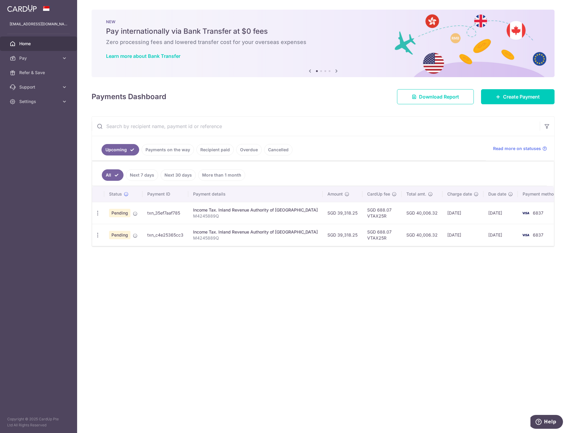
click at [359, 309] on div "× Pause Schedule Pause all future payments in this series Pause just this one p…" at bounding box center [323, 216] width 492 height 433
click at [28, 44] on span "Home" at bounding box center [39, 44] width 40 height 6
